Goal: Task Accomplishment & Management: Manage account settings

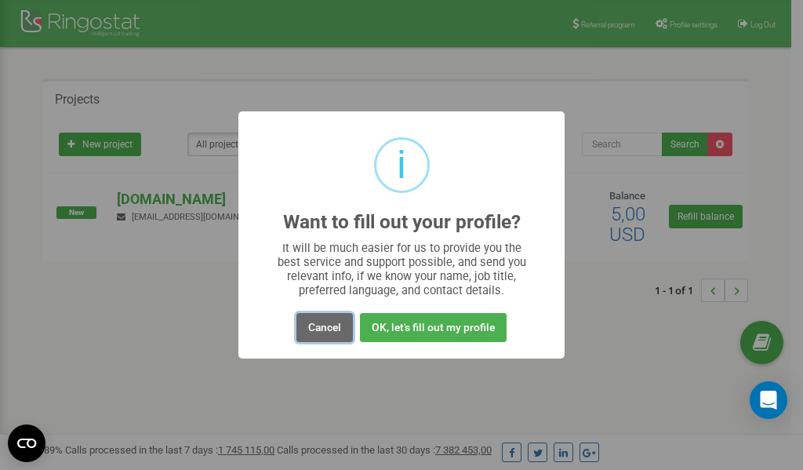
click at [327, 328] on button "Cancel" at bounding box center [324, 327] width 56 height 29
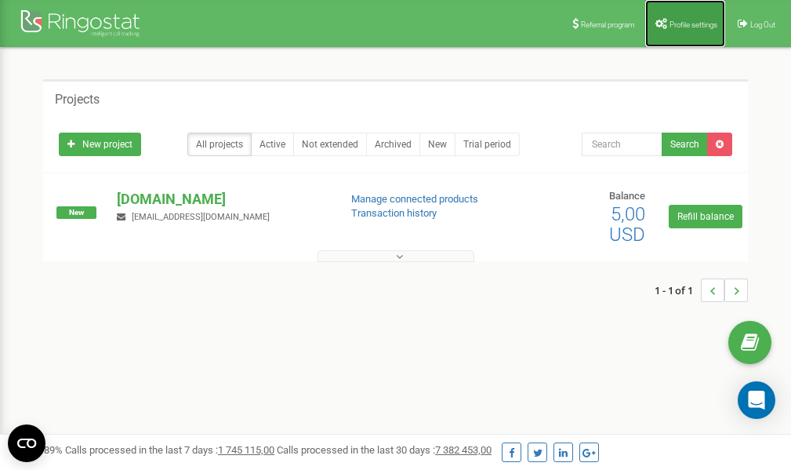
click at [676, 31] on link "Profile settings" at bounding box center [685, 23] width 80 height 47
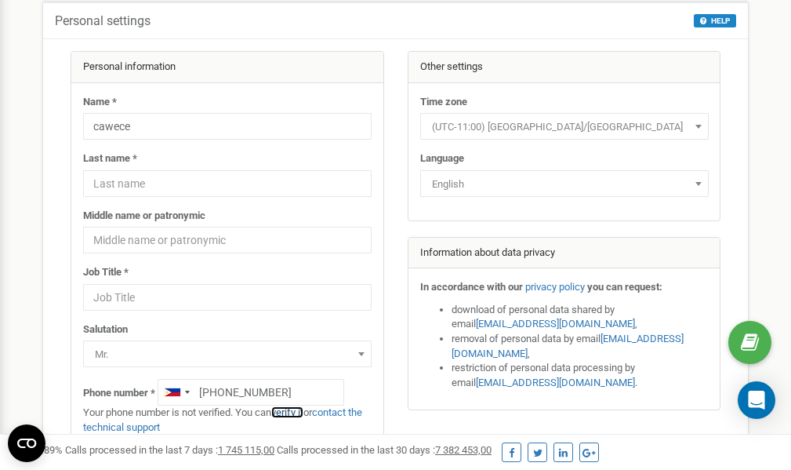
click at [293, 413] on link "verify it" at bounding box center [287, 412] width 32 height 12
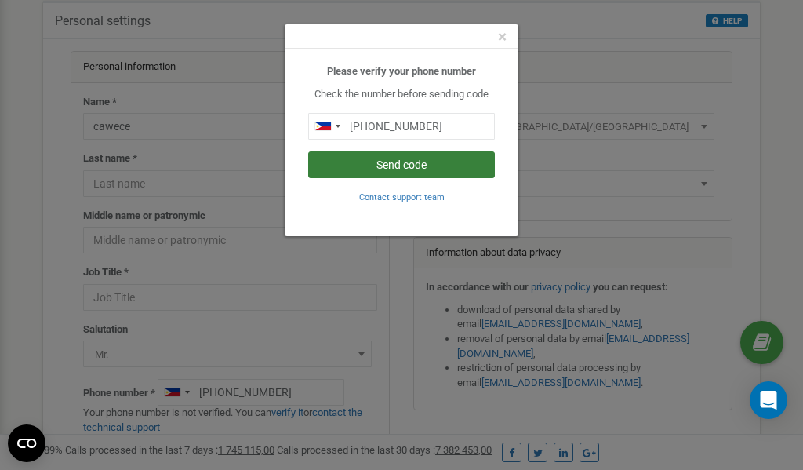
click at [371, 165] on button "Send code" at bounding box center [401, 164] width 187 height 27
